Goal: Navigation & Orientation: Find specific page/section

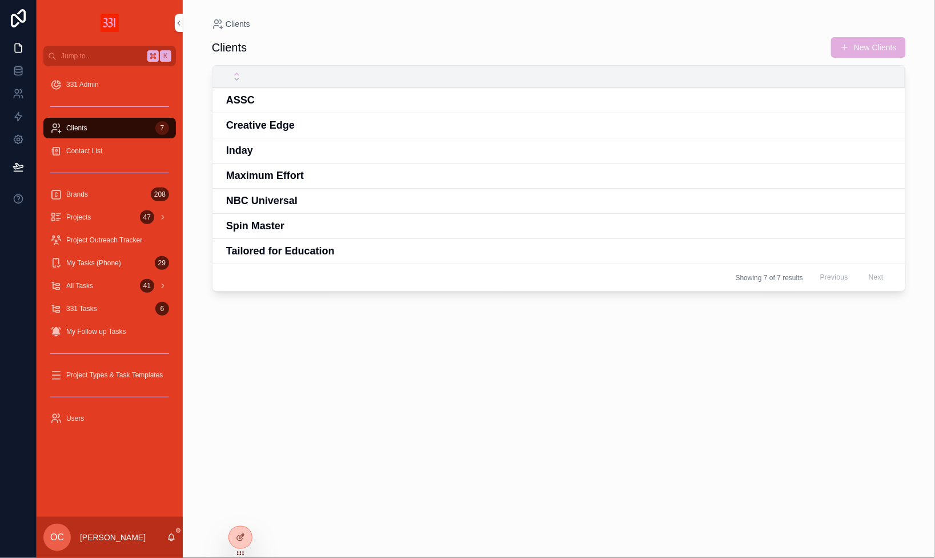
click at [274, 178] on h4 "Maximum Effort" at bounding box center [559, 175] width 666 height 15
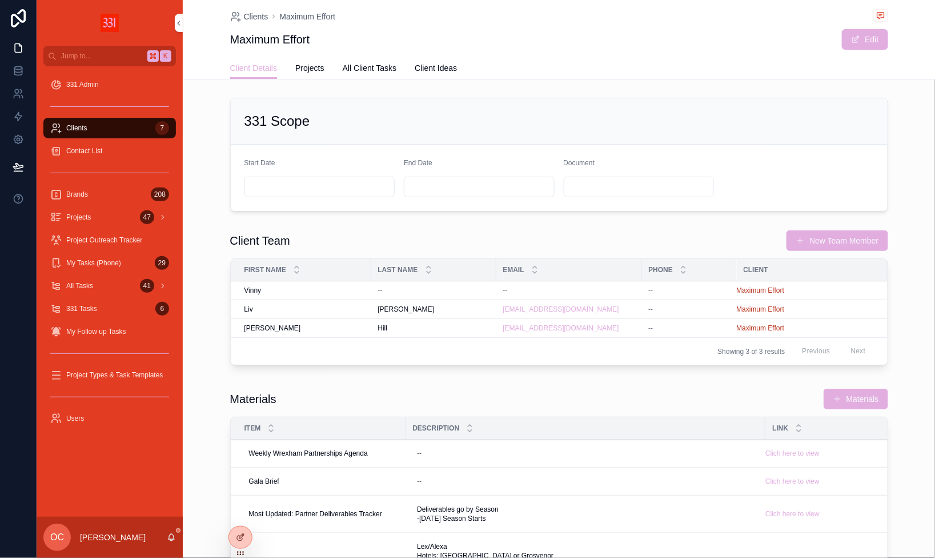
click at [320, 66] on span "Projects" at bounding box center [309, 67] width 29 height 11
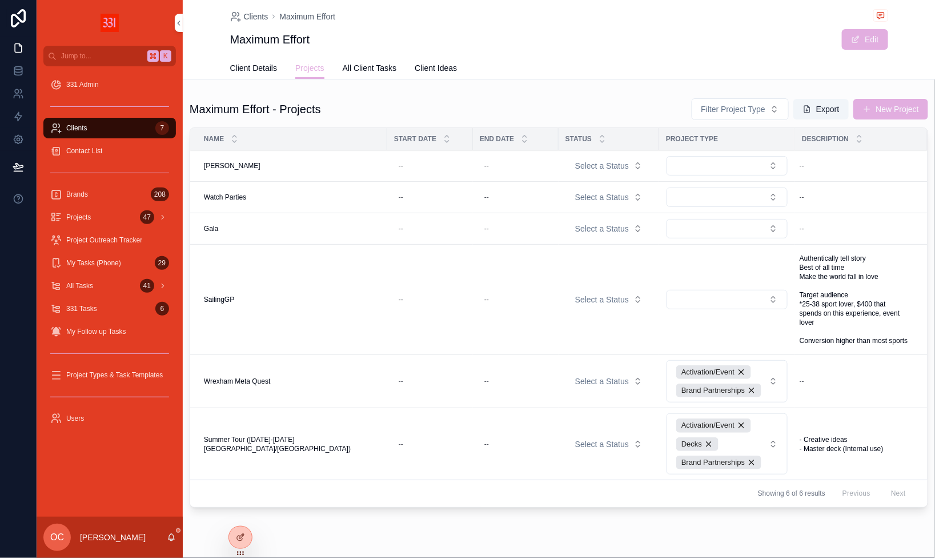
click at [380, 74] on link "All Client Tasks" at bounding box center [370, 69] width 54 height 23
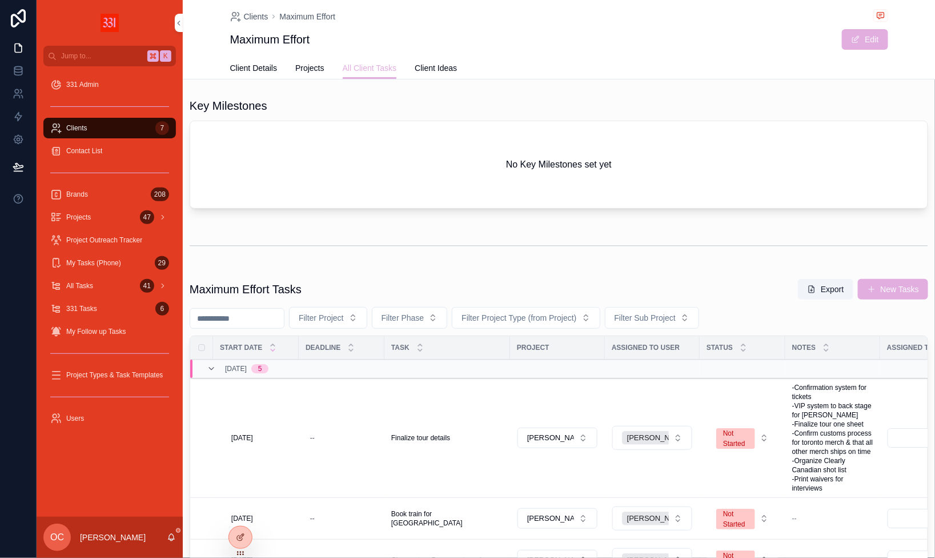
click at [112, 126] on div "Clients 7" at bounding box center [109, 128] width 119 height 18
